Goal: Register for event/course

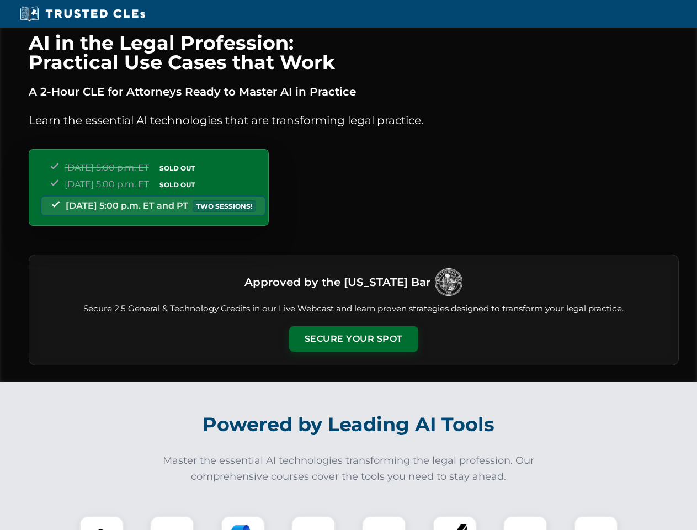
click at [353, 339] on button "Secure Your Spot" at bounding box center [353, 338] width 129 height 25
click at [102, 523] on img at bounding box center [102, 538] width 32 height 32
